Goal: Task Accomplishment & Management: Use online tool/utility

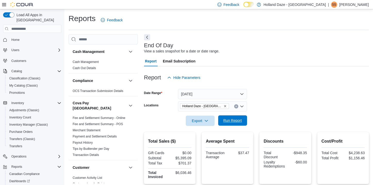
scroll to position [45, 0]
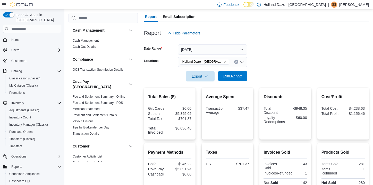
click at [225, 80] on span "Run Report" at bounding box center [232, 76] width 23 height 10
click at [224, 63] on icon "Remove Holland Daze - Orangeville from selection in this group" at bounding box center [224, 61] width 3 height 3
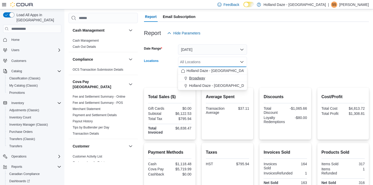
click at [215, 77] on div "Broadway" at bounding box center [212, 78] width 63 height 5
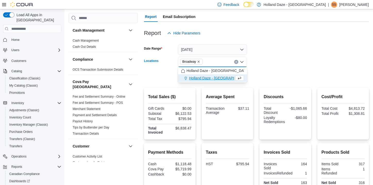
click at [264, 71] on div at bounding box center [256, 69] width 225 height 4
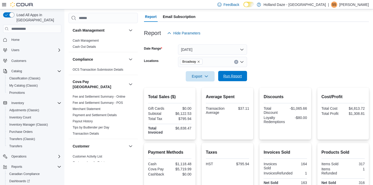
click at [242, 76] on span "Run Report" at bounding box center [232, 76] width 23 height 10
click at [199, 62] on icon "Remove Broadway from selection in this group" at bounding box center [198, 61] width 3 height 3
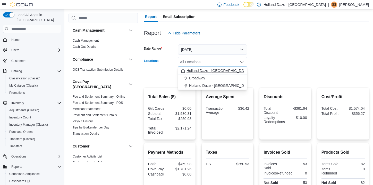
click at [203, 70] on span "Holland Daze - [GEOGRAPHIC_DATA]" at bounding box center [217, 70] width 62 height 5
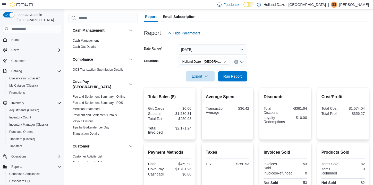
click at [268, 61] on form "Date Range Today Locations Holland Daze - Orangeville Export Run Report" at bounding box center [256, 59] width 225 height 43
click at [245, 75] on button "Run Report" at bounding box center [232, 76] width 29 height 10
click at [225, 61] on icon "Remove Holland Daze - Orangeville from selection in this group" at bounding box center [224, 61] width 3 height 3
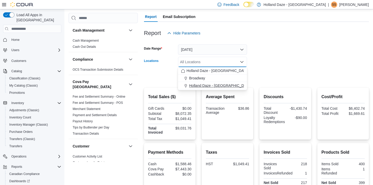
click at [212, 85] on span "Holland Daze - [GEOGRAPHIC_DATA]" at bounding box center [220, 85] width 62 height 5
click at [276, 63] on form "Date Range [DATE] Locations [GEOGRAPHIC_DATA] [GEOGRAPHIC_DATA] - [GEOGRAPHIC_D…" at bounding box center [256, 59] width 225 height 43
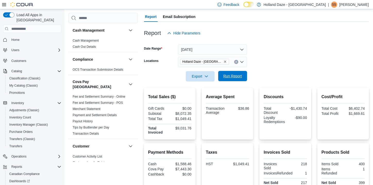
click at [239, 75] on span "Run Report" at bounding box center [232, 76] width 19 height 5
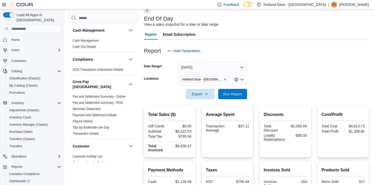
scroll to position [25, 0]
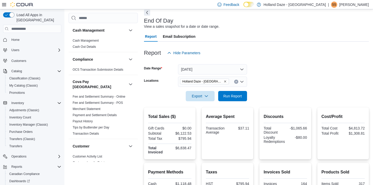
click at [253, 4] on icon at bounding box center [251, 4] width 3 height 3
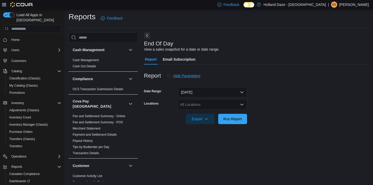
scroll to position [2, 0]
click at [235, 119] on span "Run Report" at bounding box center [232, 118] width 19 height 5
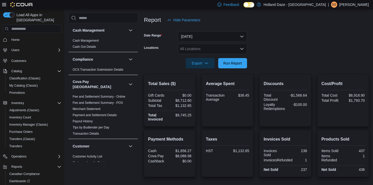
scroll to position [64, 0]
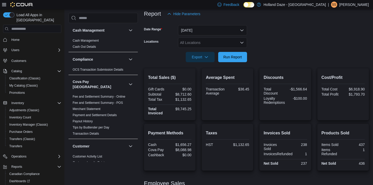
click at [233, 40] on div "All Locations" at bounding box center [212, 43] width 69 height 10
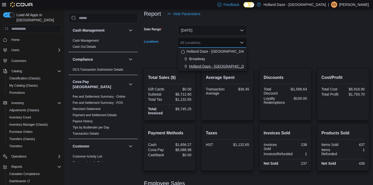
click at [216, 69] on button "Holland Daze - [GEOGRAPHIC_DATA]" at bounding box center [212, 66] width 69 height 7
click at [291, 55] on form "Date Range [DATE] Locations [GEOGRAPHIC_DATA] [GEOGRAPHIC_DATA] - [GEOGRAPHIC_D…" at bounding box center [256, 40] width 225 height 43
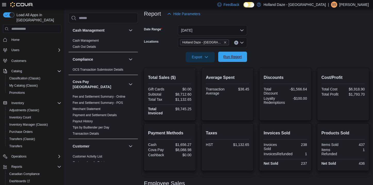
click at [235, 58] on span "Run Report" at bounding box center [232, 56] width 19 height 5
